Goal: Task Accomplishment & Management: Manage account settings

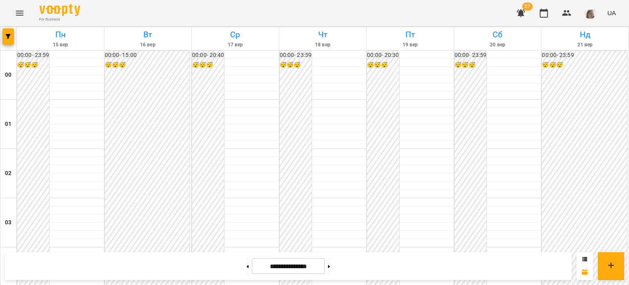
scroll to position [808, 0]
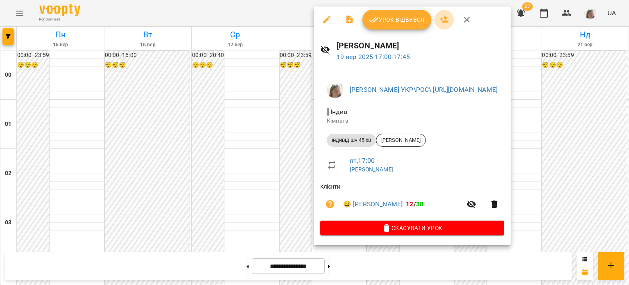
click at [444, 21] on icon "button" at bounding box center [444, 19] width 9 height 7
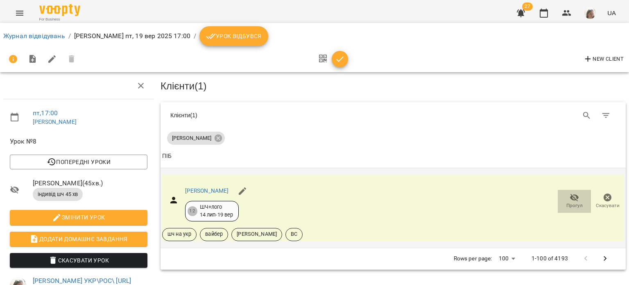
click at [570, 195] on icon "button" at bounding box center [574, 197] width 9 height 8
click at [570, 196] on icon "button" at bounding box center [574, 197] width 9 height 8
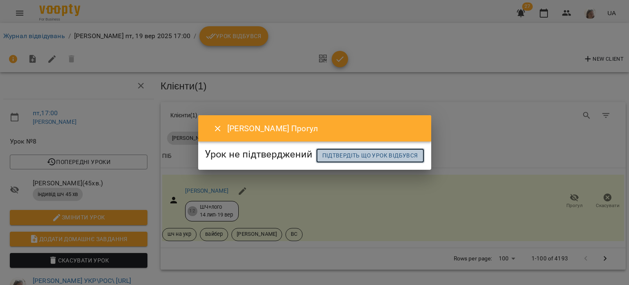
click at [316, 158] on link "Підтвердіть що урок відбувся" at bounding box center [370, 155] width 109 height 15
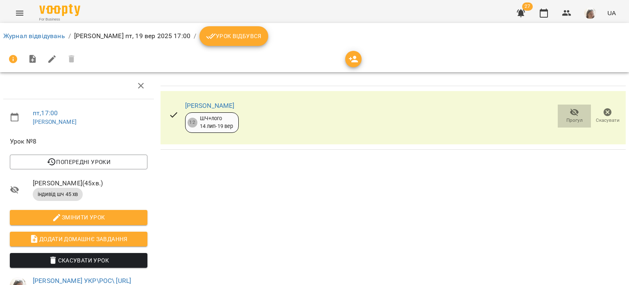
click at [570, 112] on icon "button" at bounding box center [574, 113] width 9 height 8
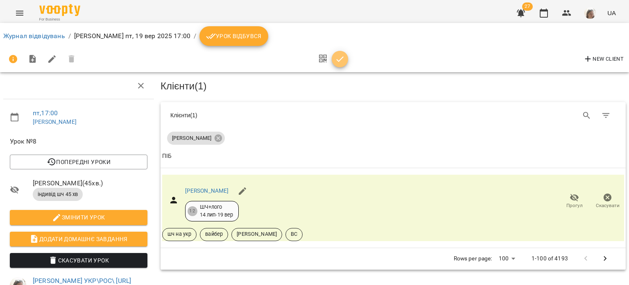
click at [339, 55] on icon "button" at bounding box center [340, 59] width 10 height 10
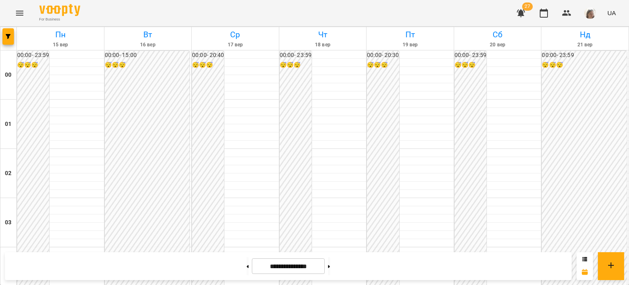
scroll to position [982, 0]
